Goal: Use online tool/utility

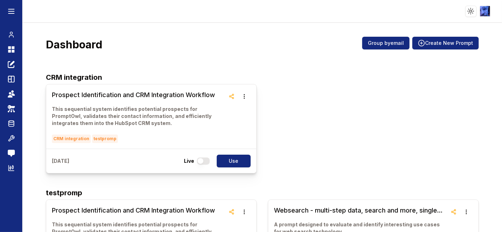
click at [80, 89] on div "Prospect Identification and CRM Integration Workflow This sequential system ide…" at bounding box center [151, 116] width 210 height 64
click at [82, 97] on h3 "Prospect Identification and CRM Integration Workflow" at bounding box center [138, 95] width 173 height 10
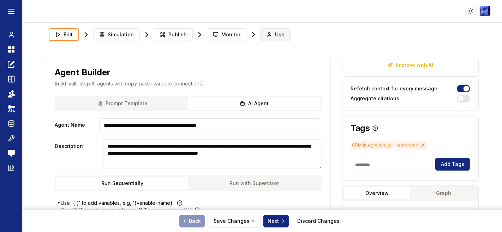
click at [267, 34] on icon at bounding box center [270, 35] width 6 height 6
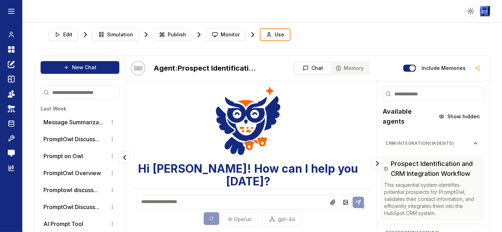
click at [173, 196] on textarea at bounding box center [251, 202] width 229 height 14
click at [14, 139] on icon at bounding box center [11, 138] width 7 height 8
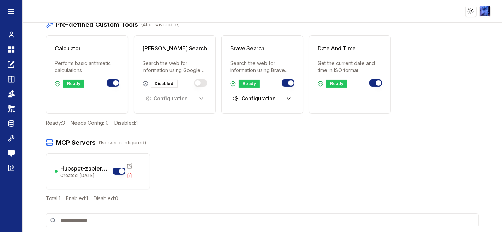
scroll to position [62, 0]
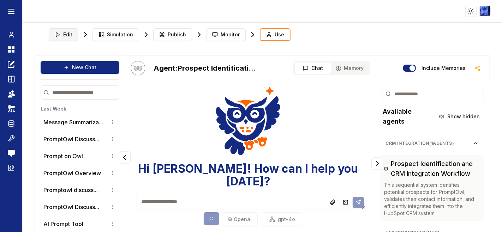
click at [66, 31] on button "Edit" at bounding box center [64, 34] width 30 height 13
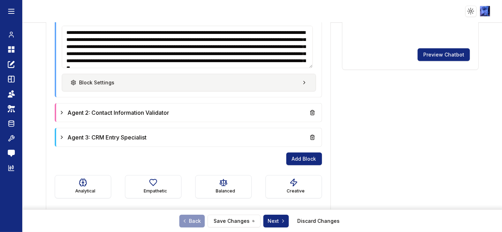
scroll to position [306, 0]
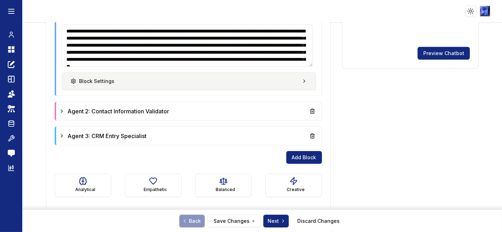
click at [125, 80] on button "Block Settings" at bounding box center [189, 81] width 254 height 18
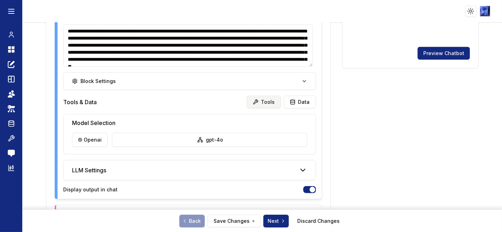
click at [265, 102] on button "Tools" at bounding box center [264, 102] width 34 height 13
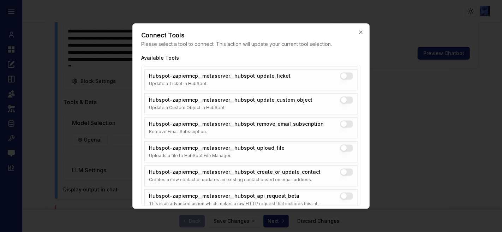
scroll to position [1181, 0]
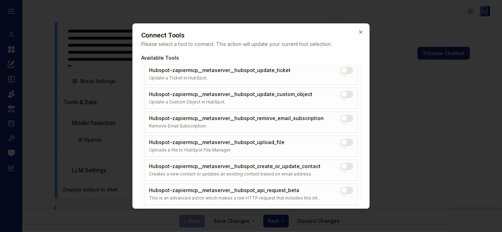
click at [385, 161] on div at bounding box center [251, 116] width 502 height 232
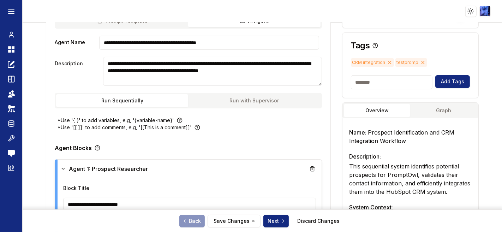
scroll to position [0, 0]
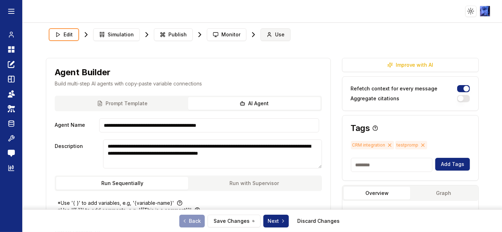
click at [275, 32] on span "Use" at bounding box center [280, 34] width 10 height 7
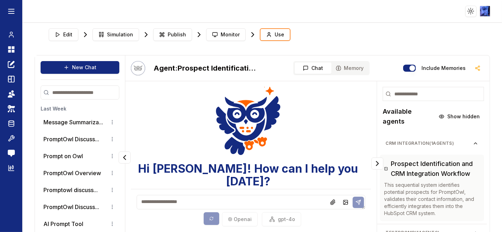
click at [174, 199] on textarea at bounding box center [251, 202] width 229 height 14
type textarea "**********"
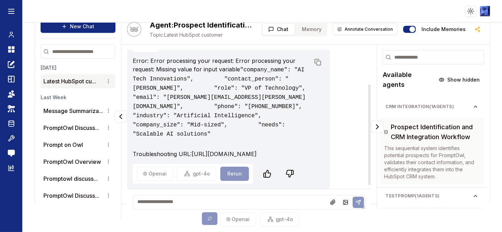
scroll to position [53, 0]
drag, startPoint x: 186, startPoint y: 66, endPoint x: 246, endPoint y: 67, distance: 60.0
click at [246, 67] on code ""company_name": "AI Tech Innovations", "contact_person": "[PERSON_NAME]", "role…" at bounding box center [234, 102] width 203 height 71
click at [177, 205] on textarea at bounding box center [249, 202] width 233 height 14
type textarea "**********"
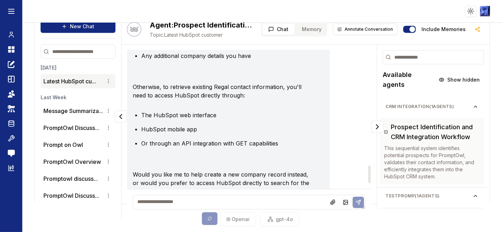
scroll to position [968, 0]
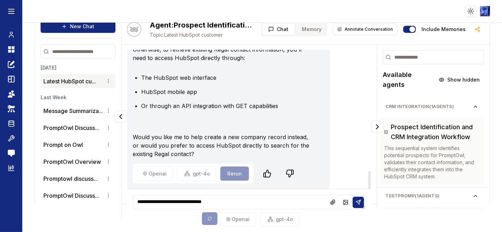
type textarea "**********"
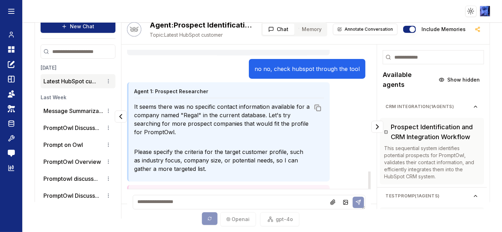
scroll to position [1111, 0]
